Goal: Download file/media

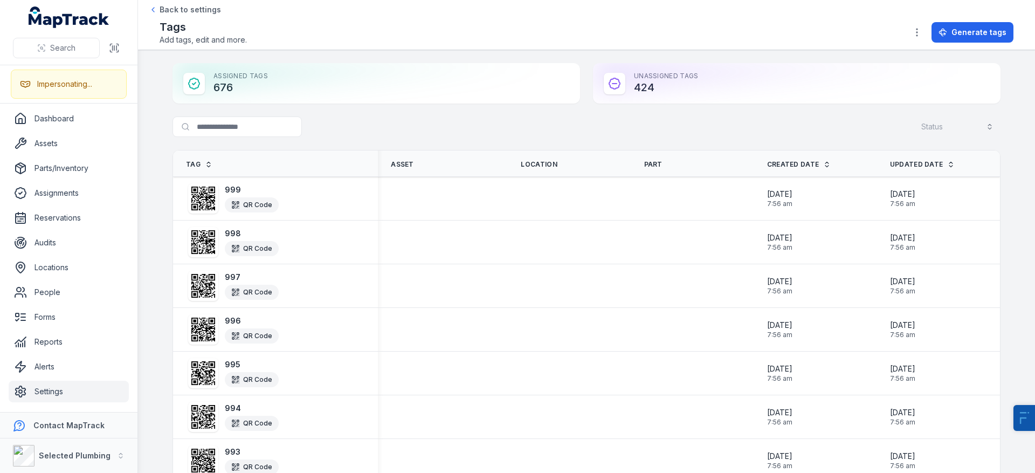
scroll to position [1926, 0]
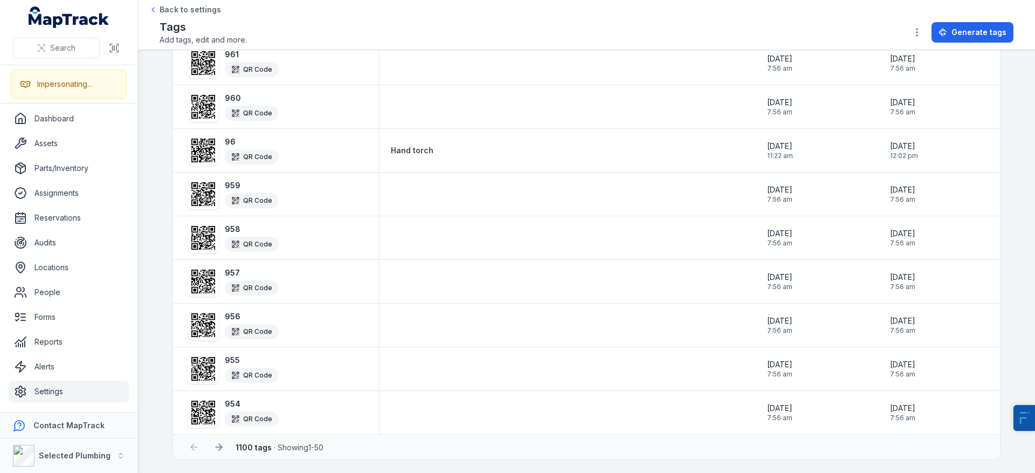
click at [236, 448] on strong "1100 tags" at bounding box center [254, 447] width 36 height 9
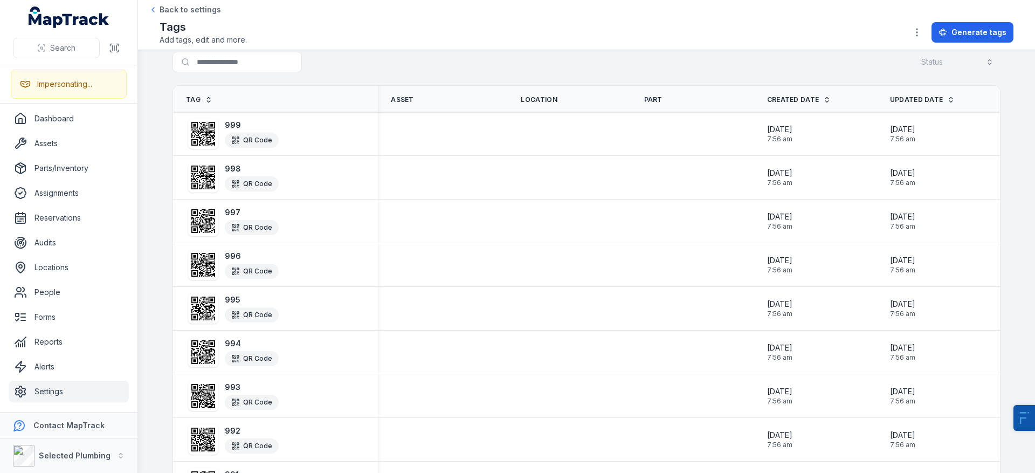
scroll to position [0, 0]
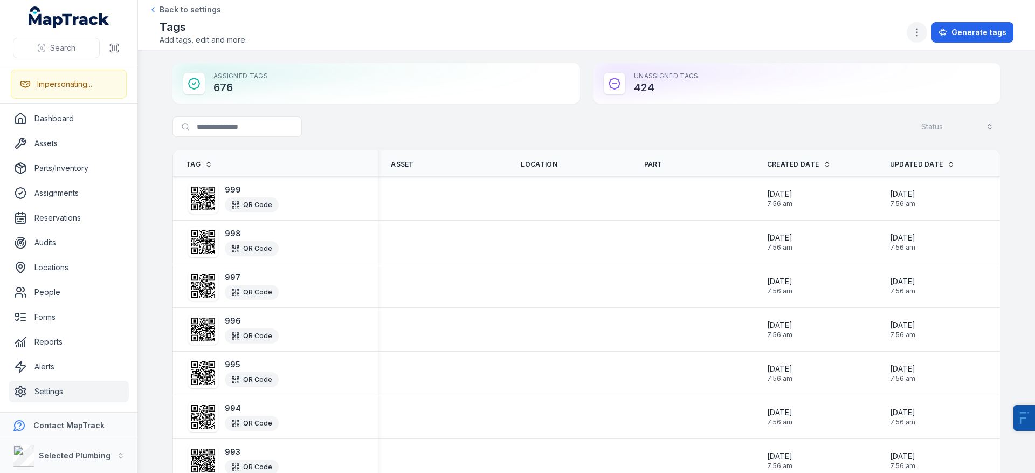
click at [914, 38] on button "button" at bounding box center [917, 32] width 20 height 20
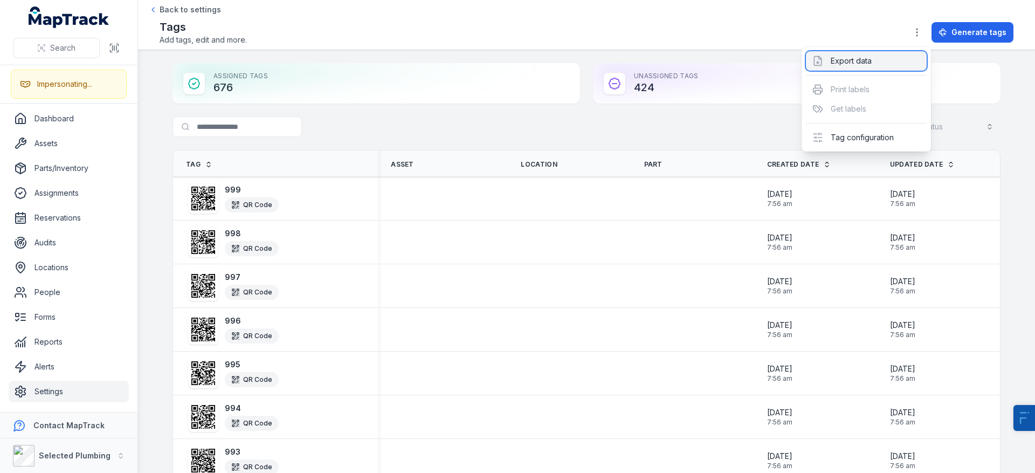
click at [865, 66] on div "Export data" at bounding box center [866, 60] width 121 height 19
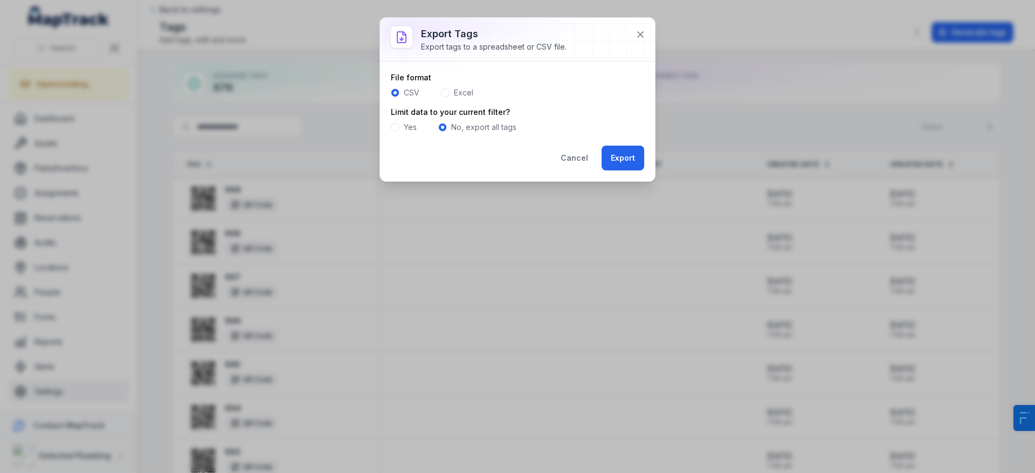
click at [454, 97] on label "Excel" at bounding box center [463, 92] width 19 height 11
click at [409, 93] on label "CSV" at bounding box center [412, 92] width 16 height 11
click at [636, 162] on button "Export" at bounding box center [623, 158] width 43 height 25
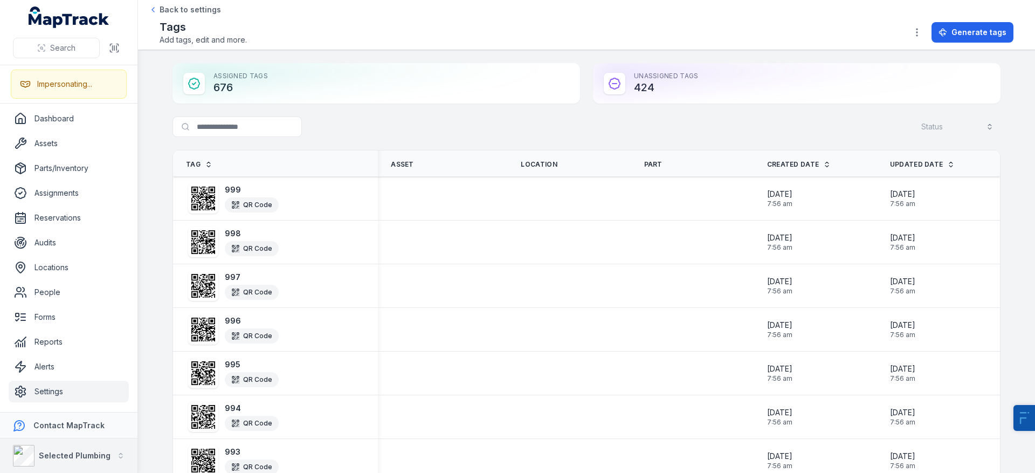
click at [60, 455] on strong "Selected Plumbing" at bounding box center [75, 455] width 72 height 9
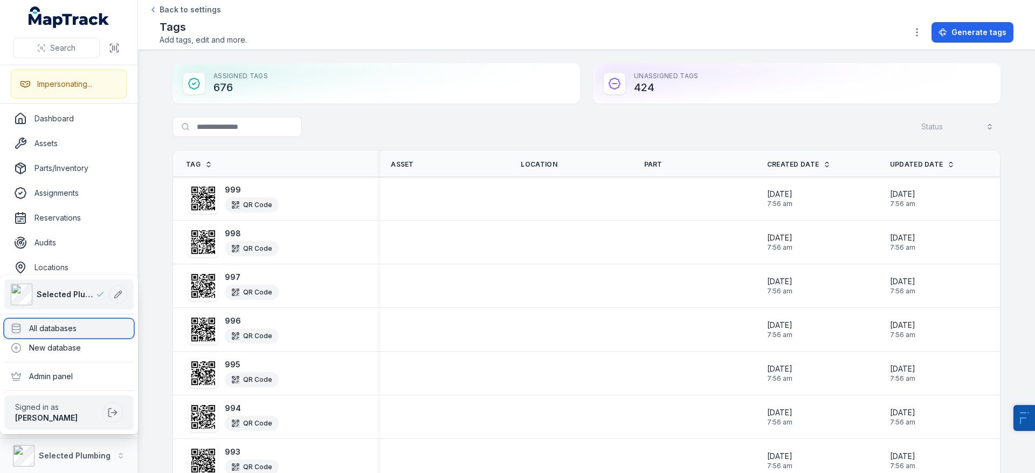
click at [88, 328] on div "All databases" at bounding box center [68, 328] width 129 height 19
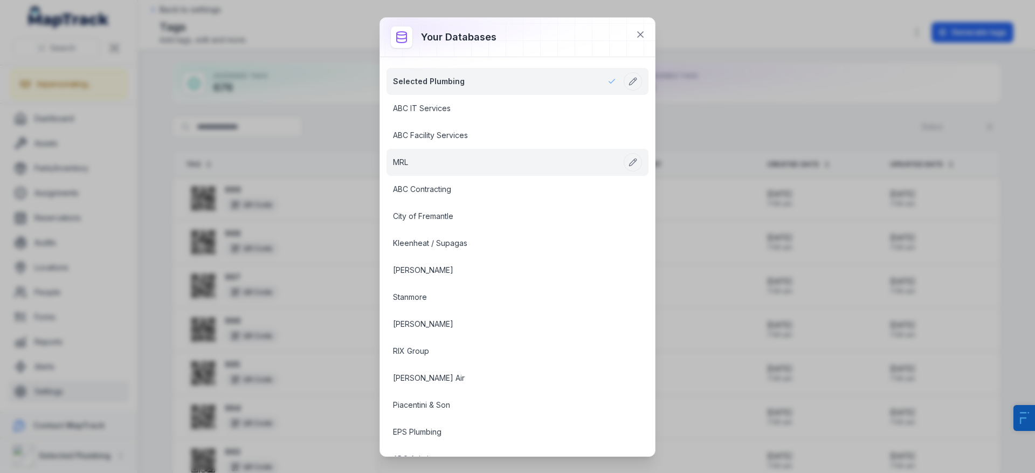
scroll to position [849, 0]
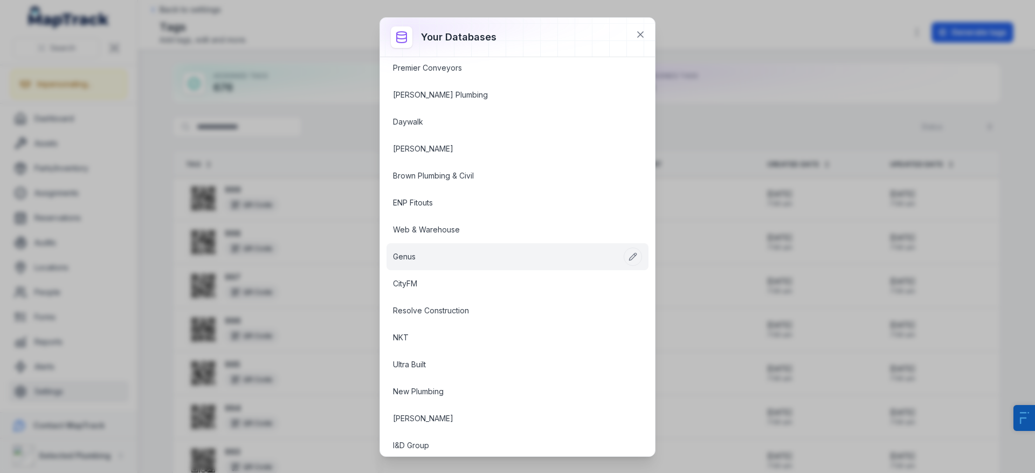
click at [411, 252] on link "Genus" at bounding box center [504, 256] width 223 height 11
